Goal: Task Accomplishment & Management: Manage account settings

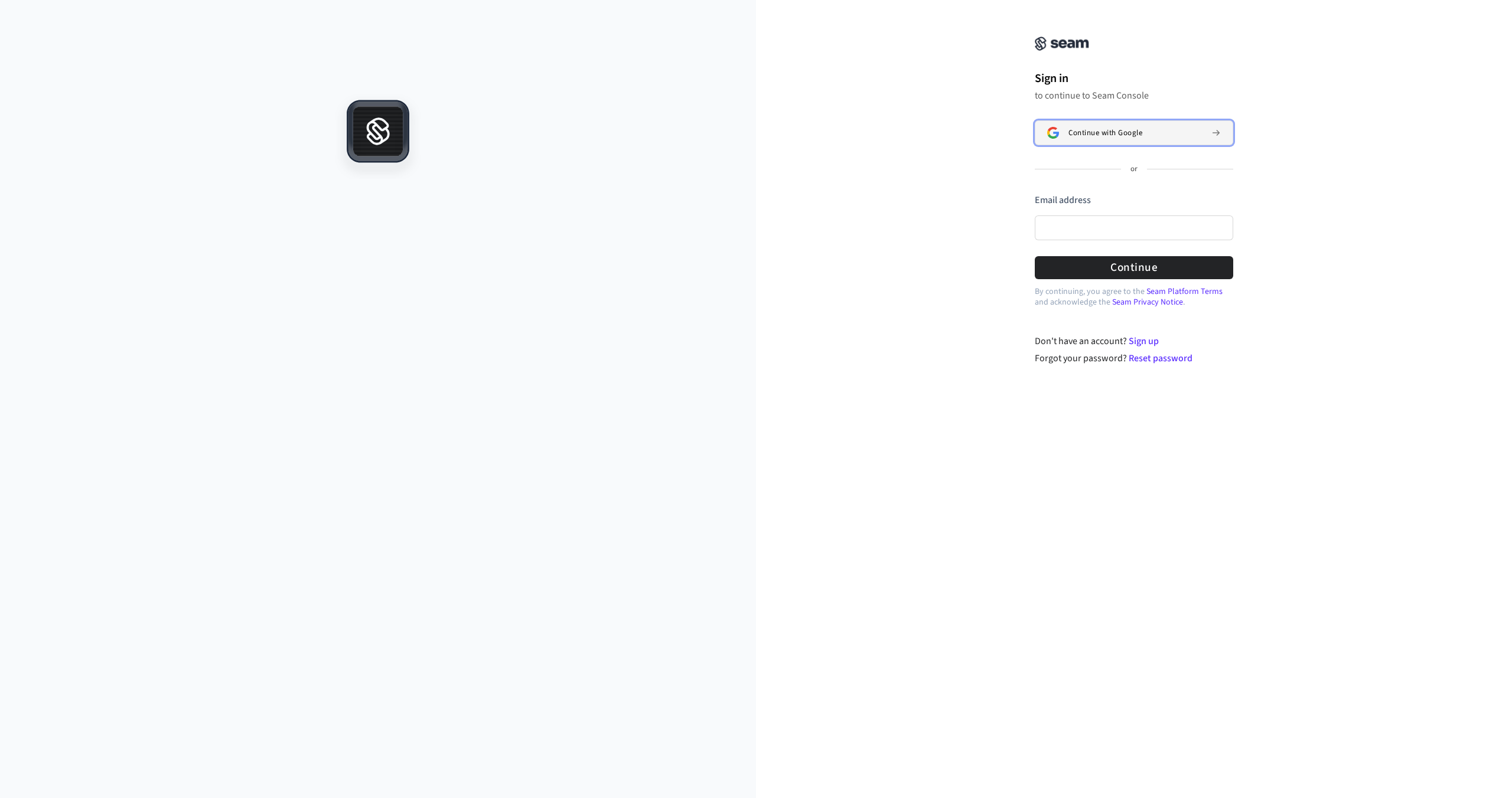
click at [1145, 123] on button "Continue with Google" at bounding box center [1134, 132] width 198 height 24
click at [1095, 125] on button "Continue with Google" at bounding box center [1134, 132] width 198 height 24
click at [1123, 125] on button "Continue with Google" at bounding box center [1134, 132] width 198 height 24
click at [401, 247] on div at bounding box center [378, 446] width 756 height 703
click at [1083, 221] on input "Email address" at bounding box center [1134, 227] width 198 height 24
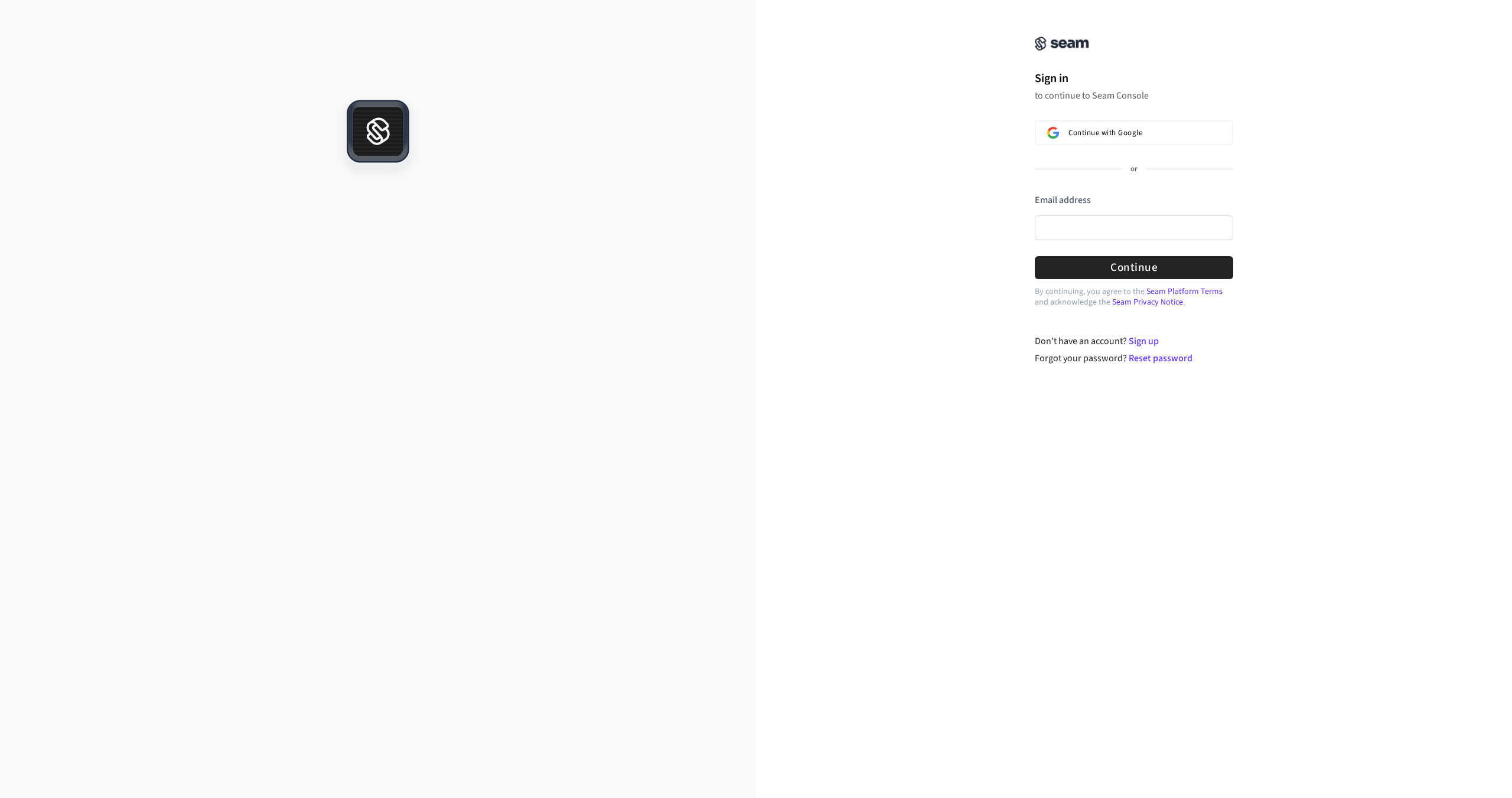
click at [1082, 173] on div "or" at bounding box center [1134, 169] width 198 height 11
click at [1092, 128] on span "Continue with Google" at bounding box center [1105, 133] width 74 height 9
click at [1075, 235] on input "Email address" at bounding box center [1134, 227] width 198 height 24
type input "**********"
drag, startPoint x: 1123, startPoint y: 227, endPoint x: 1027, endPoint y: 228, distance: 96.0
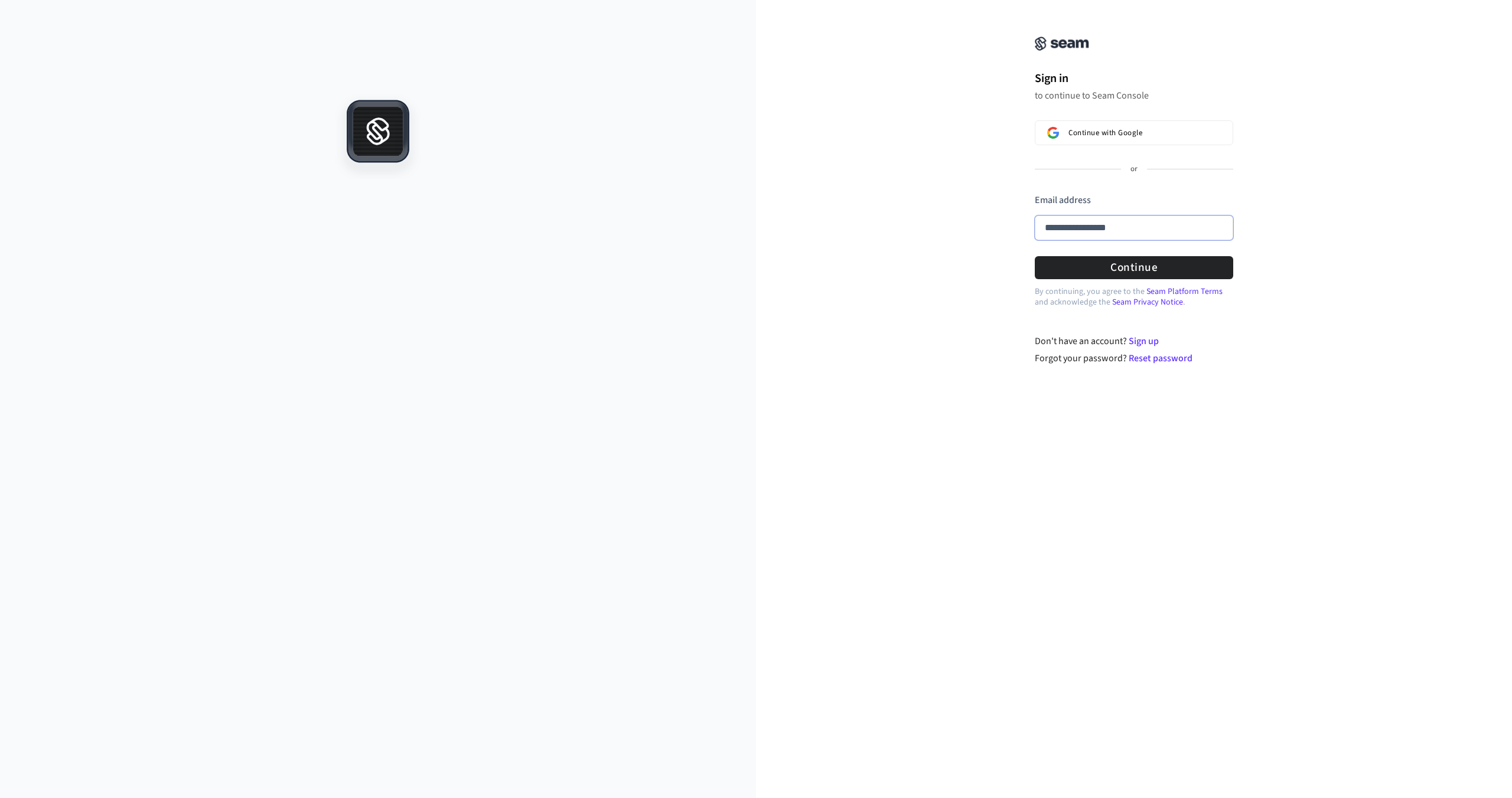
click at [1027, 228] on div "**********" at bounding box center [1134, 155] width 236 height 284
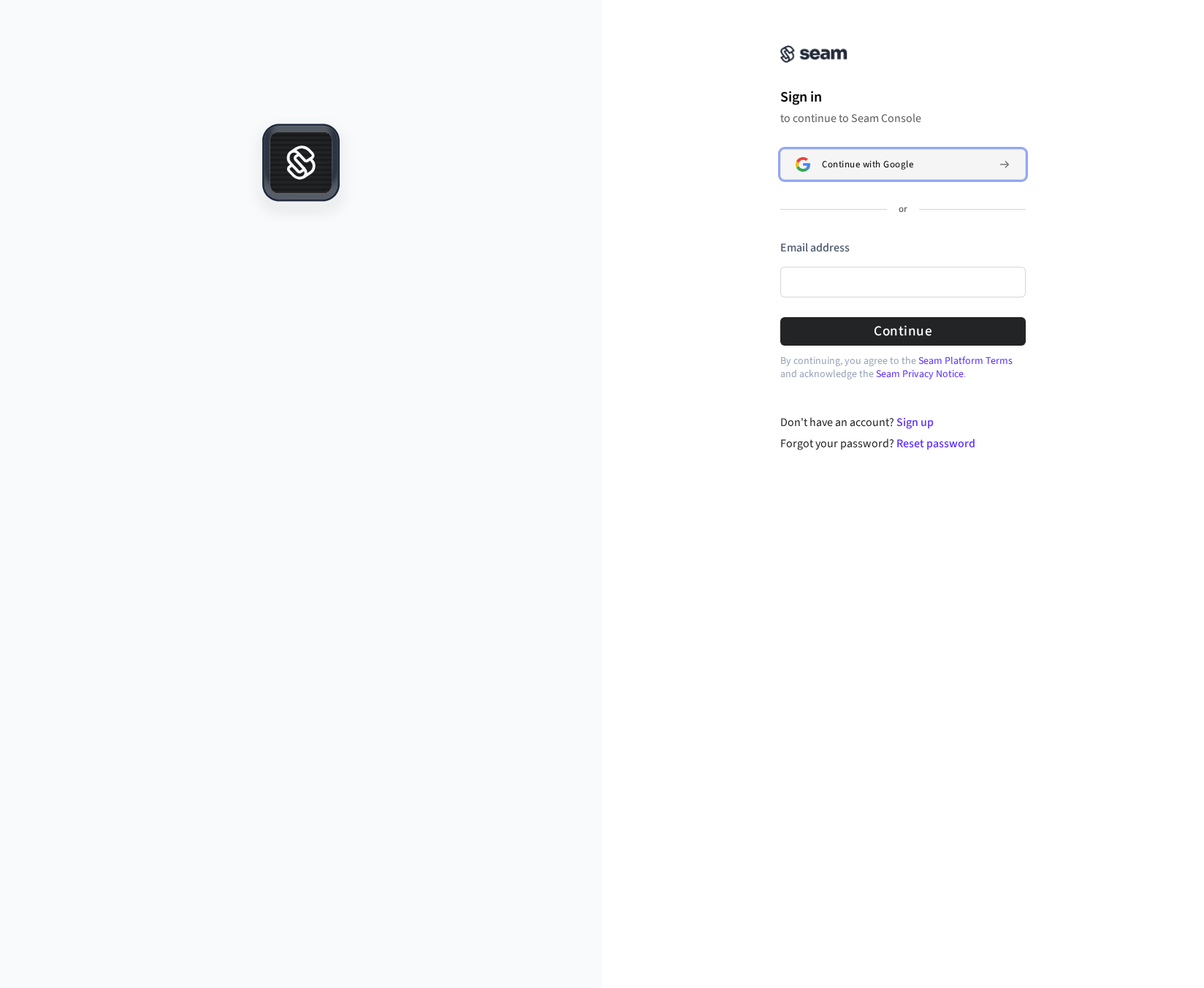
click at [893, 159] on span "Continue with Google" at bounding box center [868, 165] width 92 height 11
click at [918, 146] on div "Sign in to continue to Seam Console Continue with Google or Email address Passw…" at bounding box center [903, 192] width 292 height 351
click at [907, 169] on span "Continue with Google" at bounding box center [868, 165] width 92 height 11
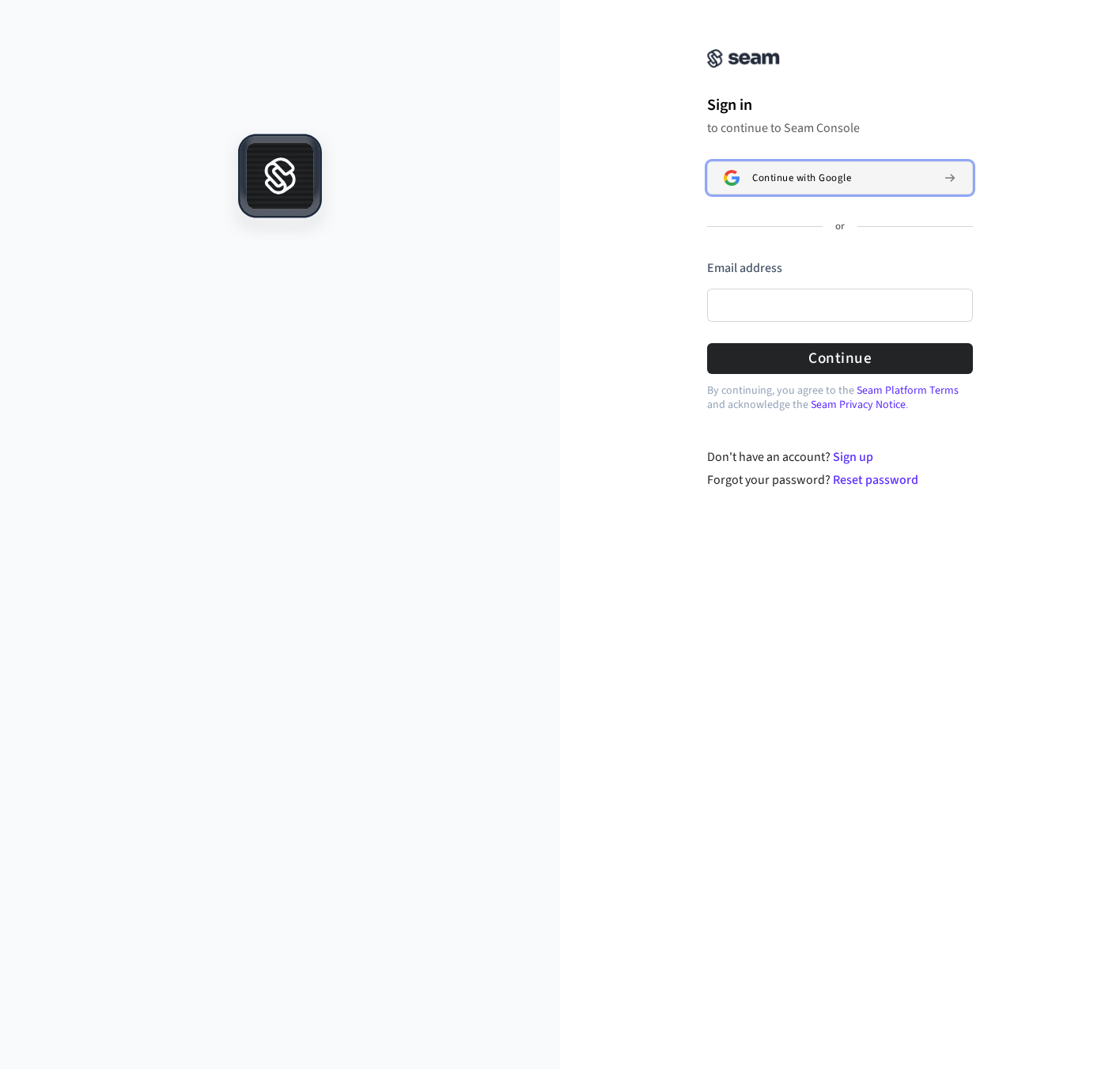
click at [845, 190] on button "Continue with Google" at bounding box center [840, 177] width 266 height 33
click at [835, 172] on span "Continue with Google" at bounding box center [802, 178] width 99 height 12
